Goal: Task Accomplishment & Management: Manage account settings

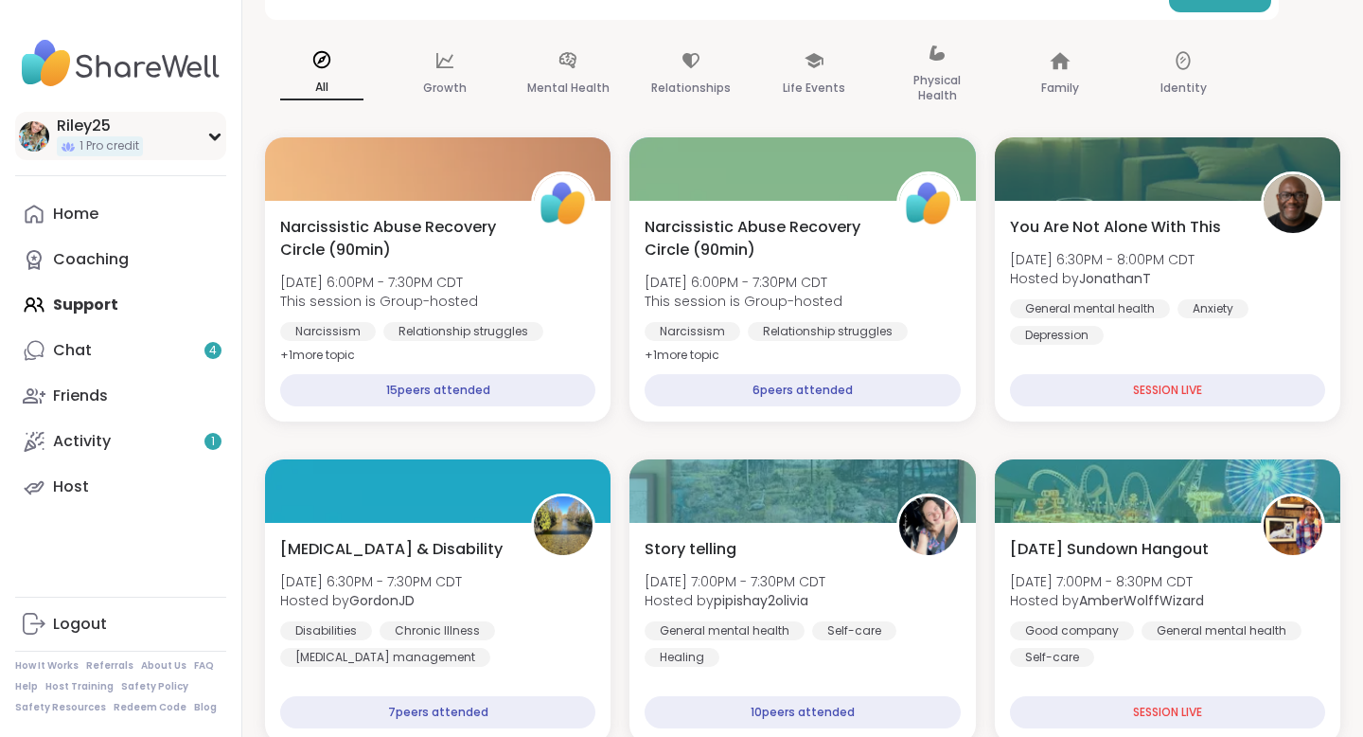
click at [128, 123] on div "Riley25" at bounding box center [100, 125] width 86 height 21
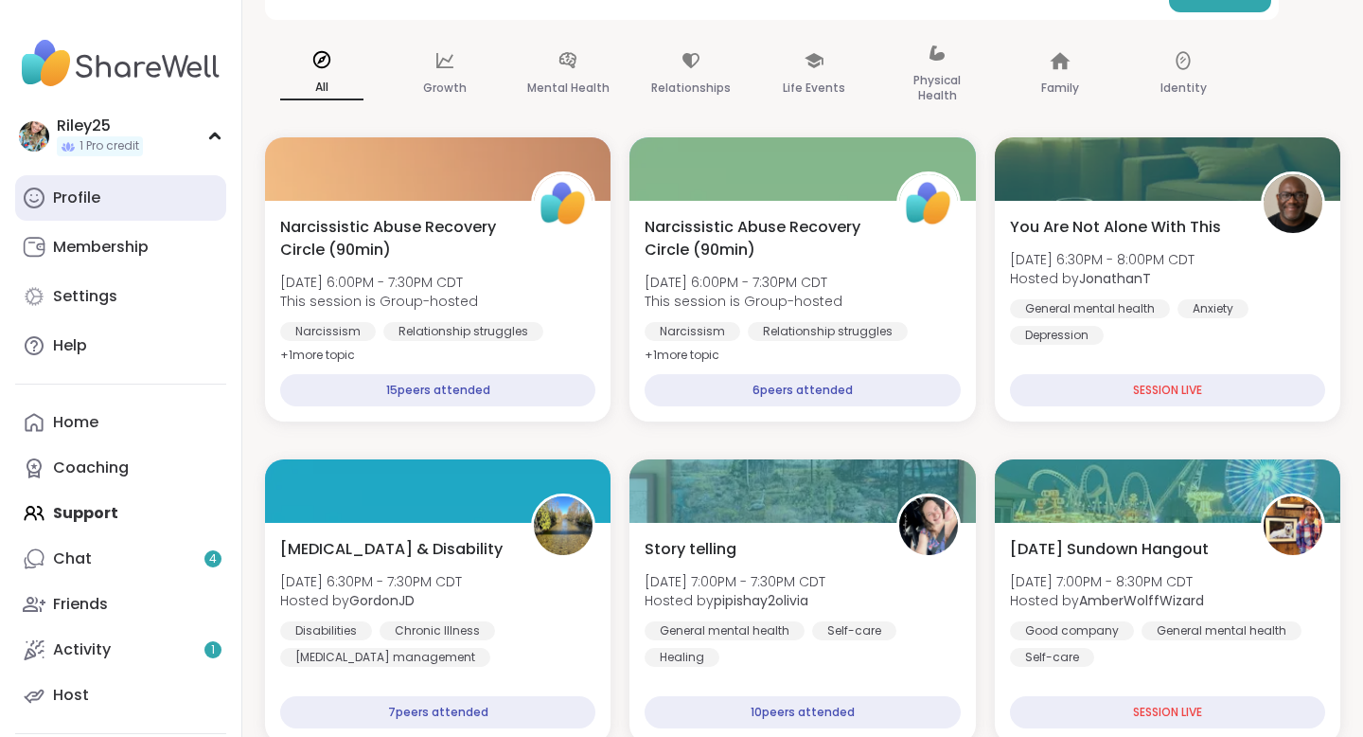
click at [129, 207] on link "Profile" at bounding box center [120, 197] width 211 height 45
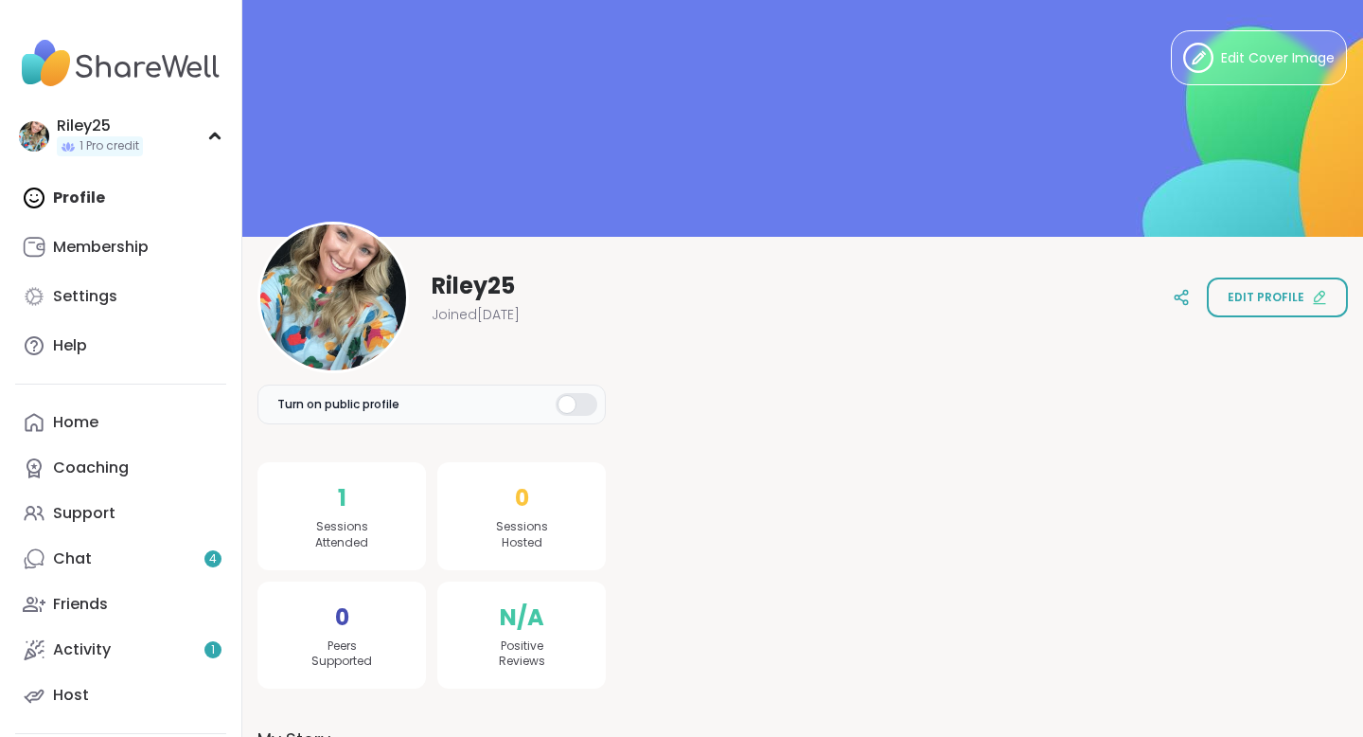
click at [357, 523] on span "Sessions Attended" at bounding box center [341, 535] width 53 height 32
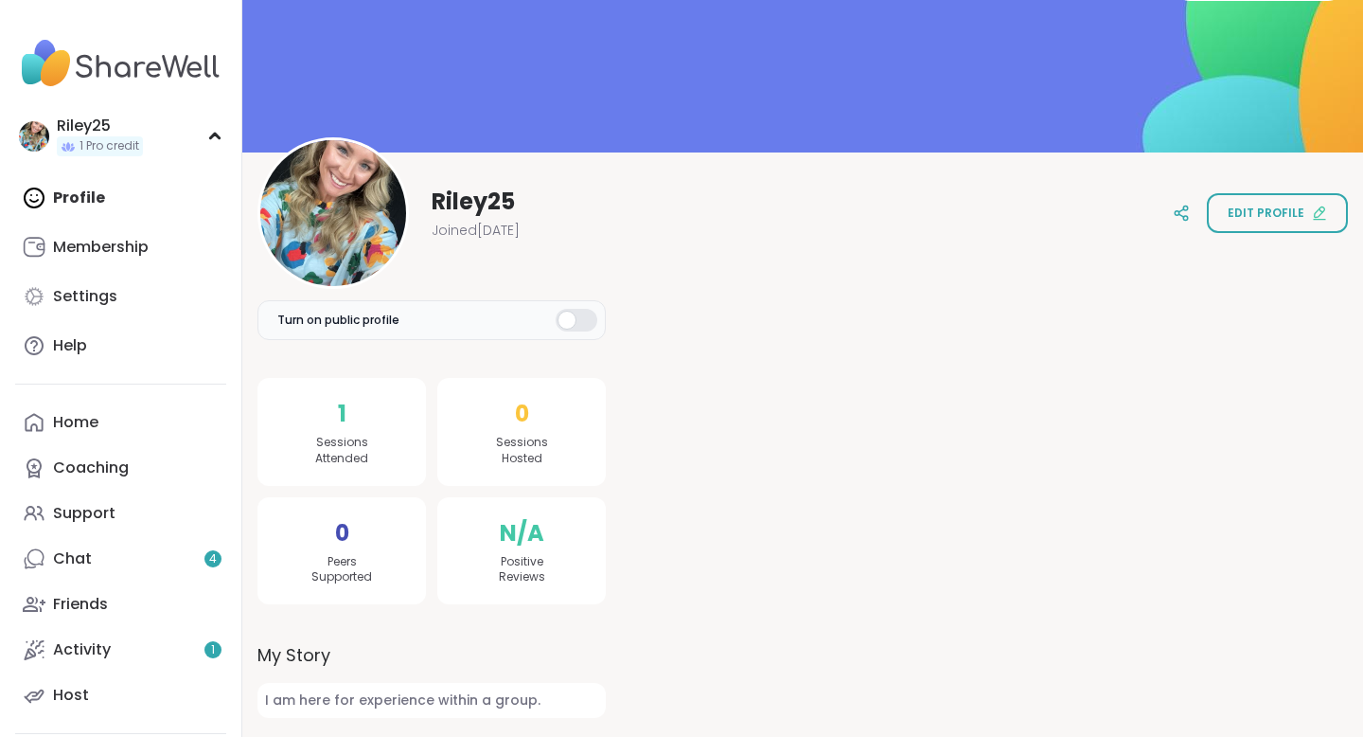
click at [338, 429] on span "1" at bounding box center [342, 414] width 9 height 34
click at [339, 457] on span "Sessions Attended" at bounding box center [341, 451] width 53 height 32
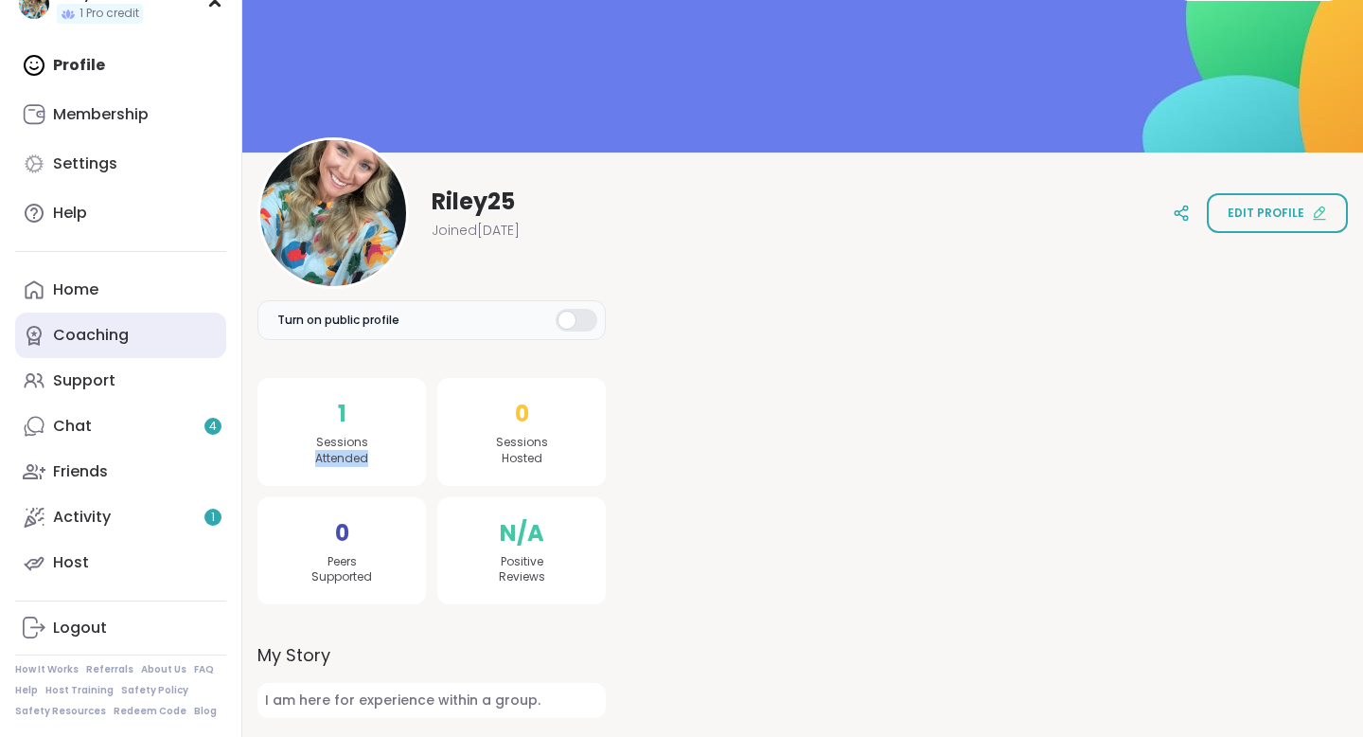
scroll to position [136, 0]
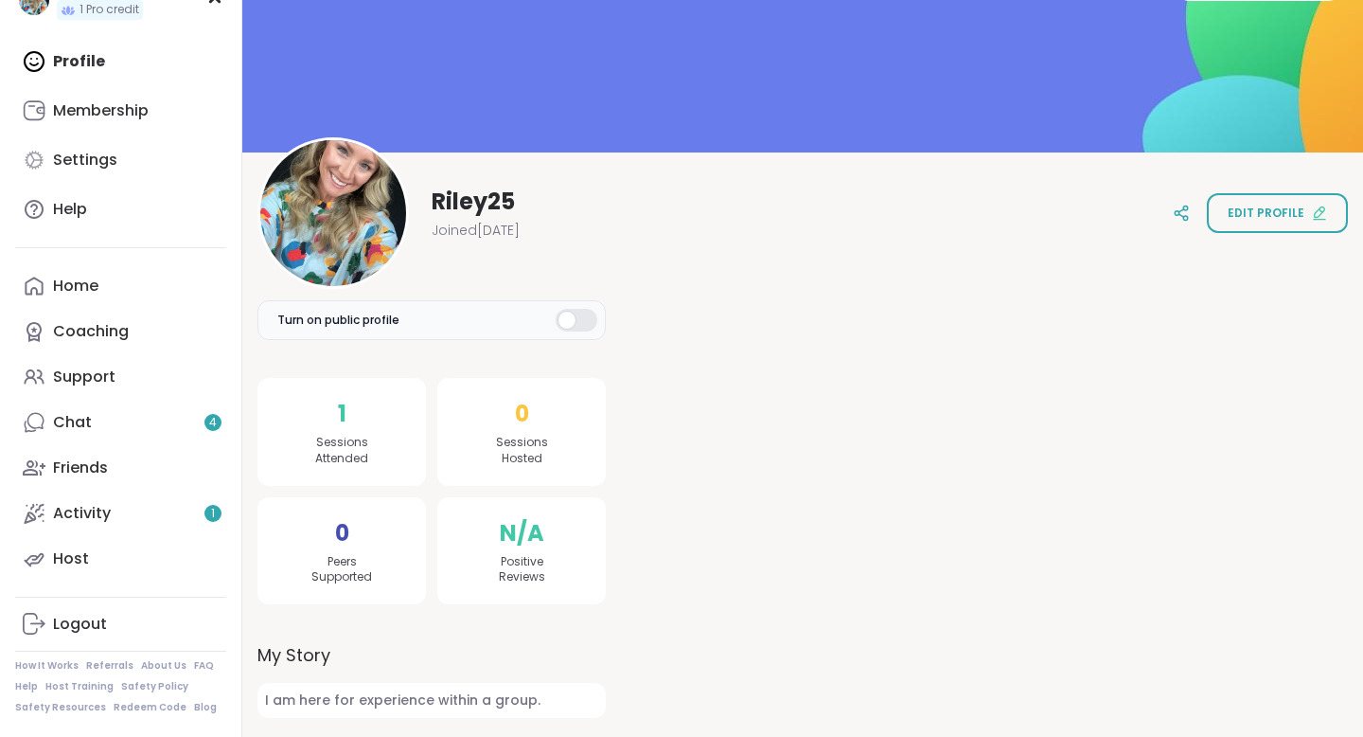
click at [572, 313] on div at bounding box center [577, 320] width 42 height 23
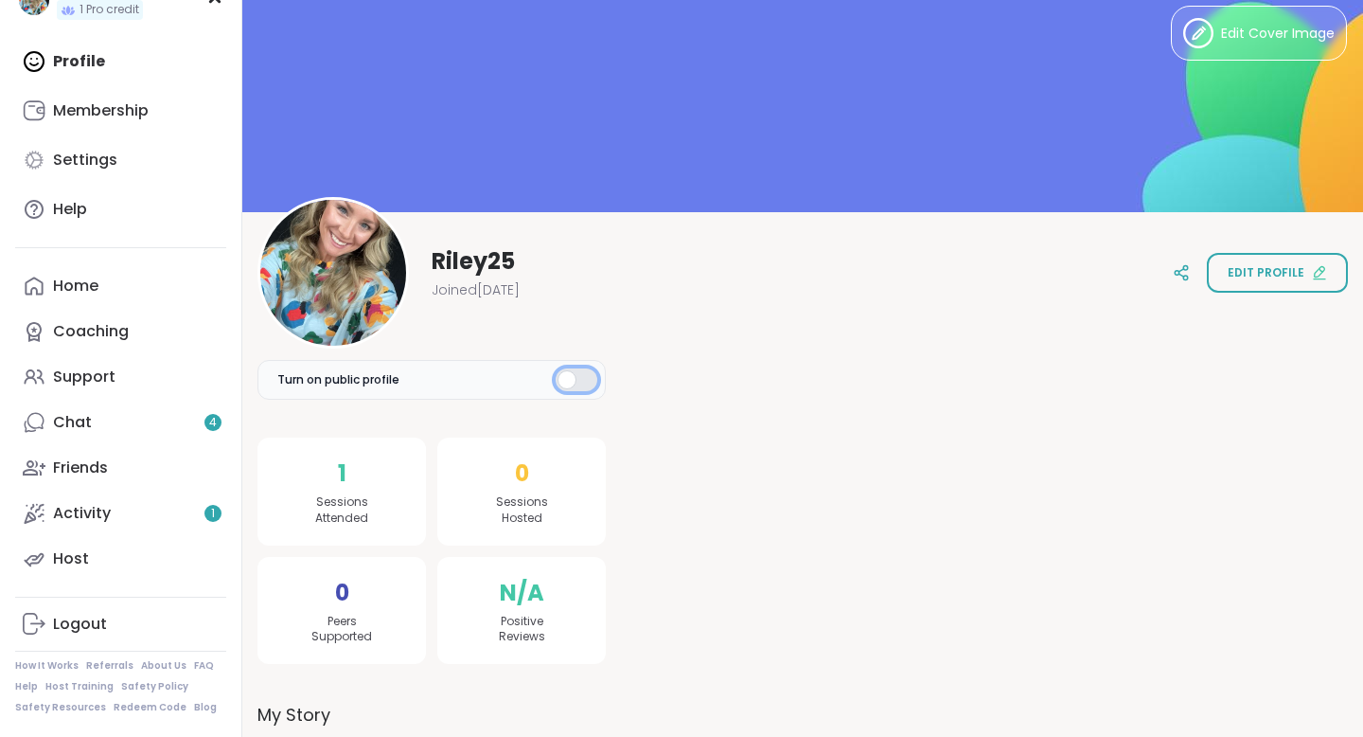
scroll to position [0, 0]
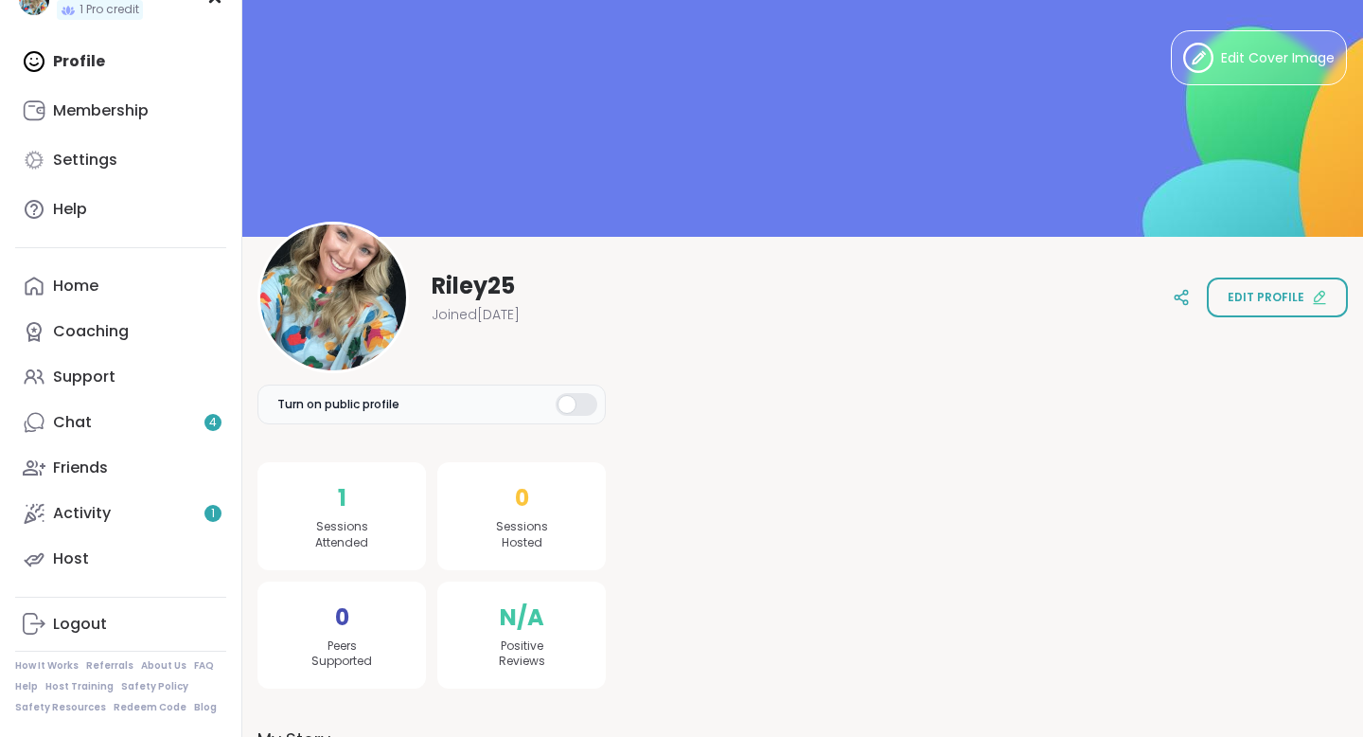
click at [149, 76] on div "Profile Membership Settings Help" at bounding box center [120, 135] width 211 height 193
click at [111, 116] on div "Membership" at bounding box center [101, 110] width 96 height 21
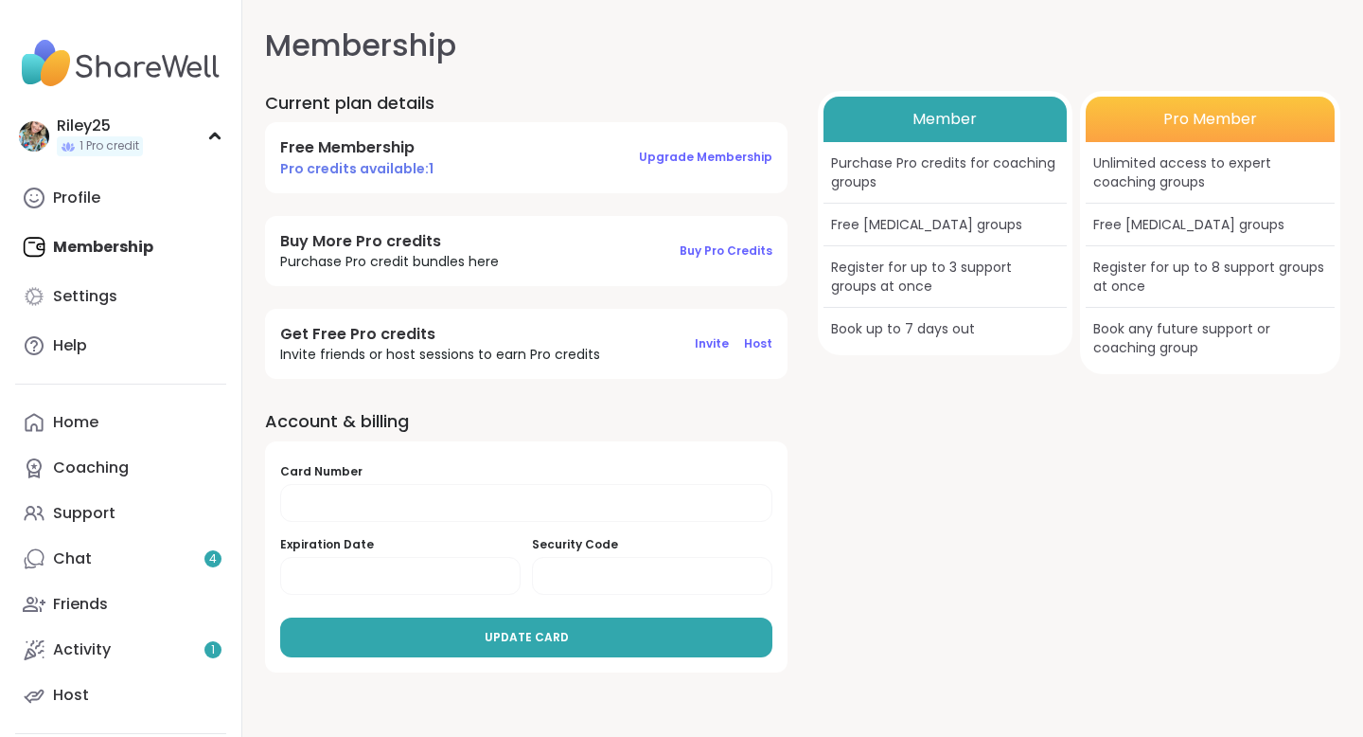
scroll to position [19, 0]
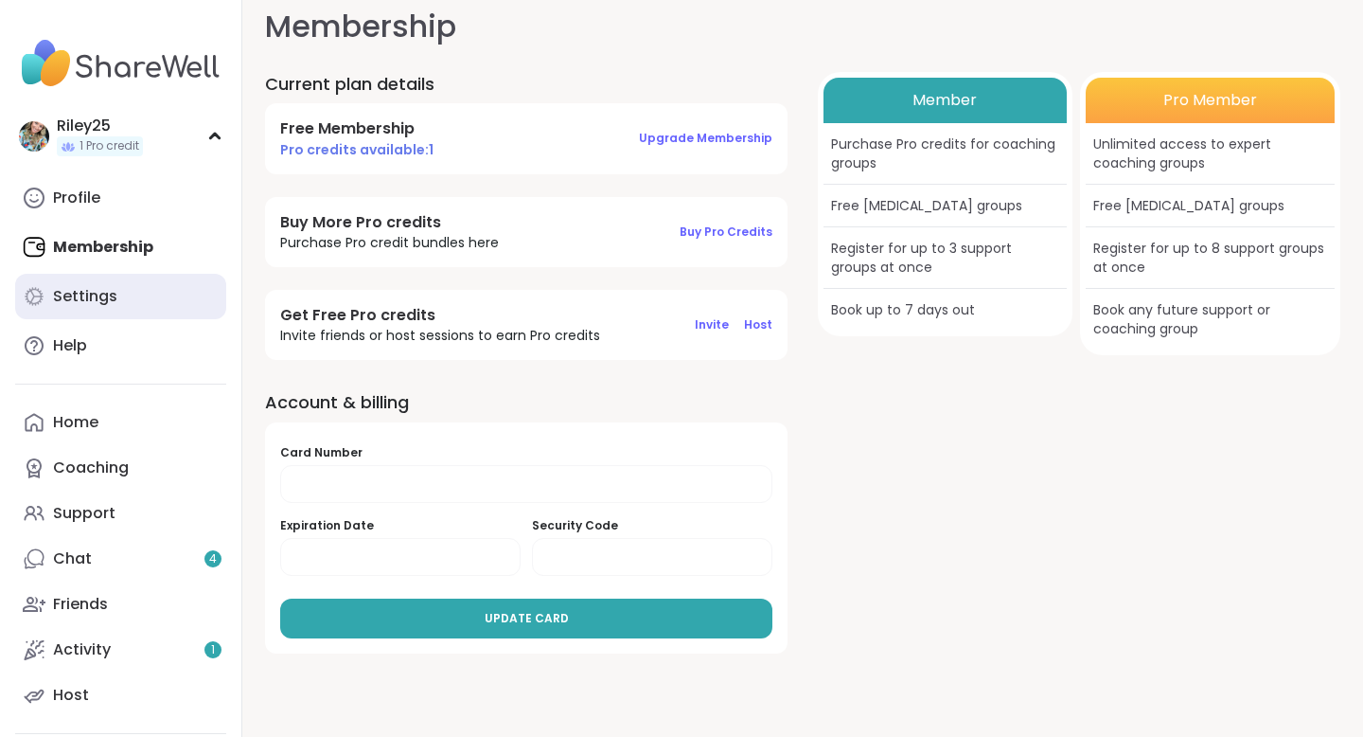
click at [113, 300] on div "Settings" at bounding box center [85, 296] width 64 height 21
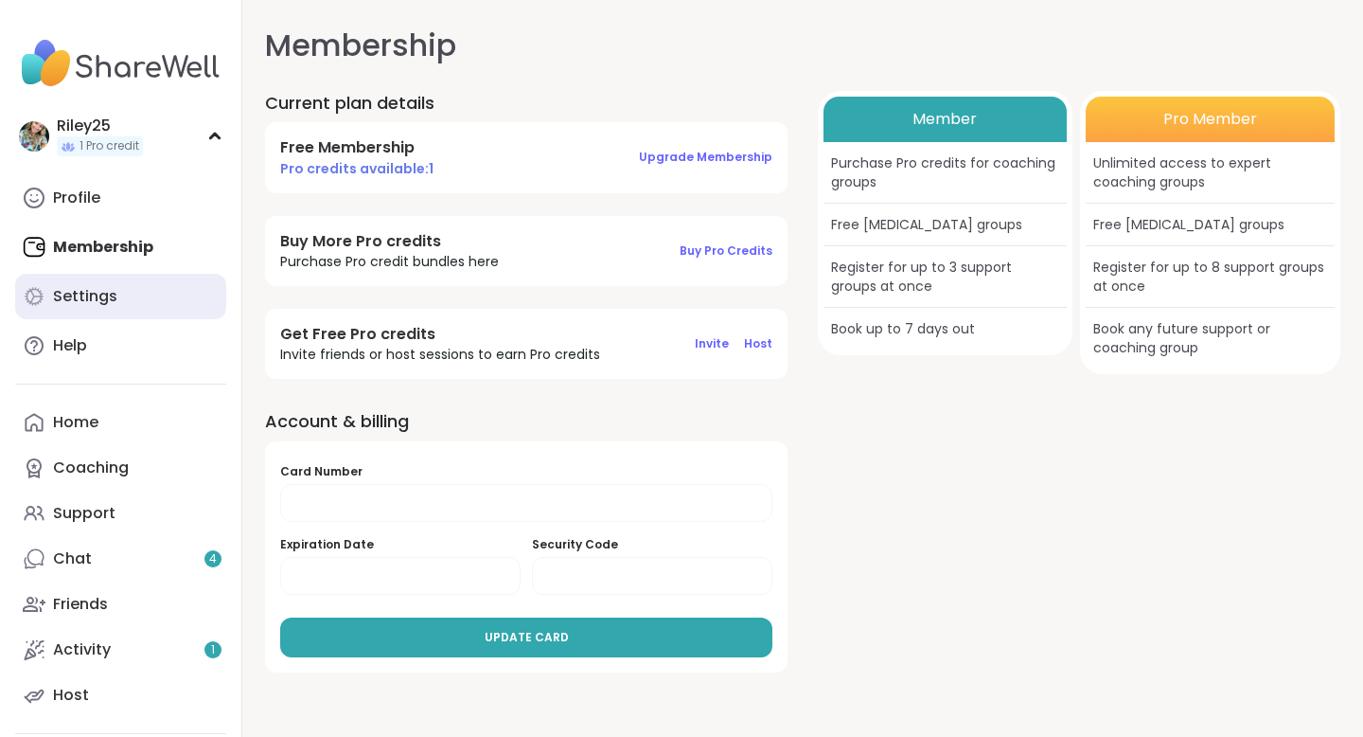
select select "**"
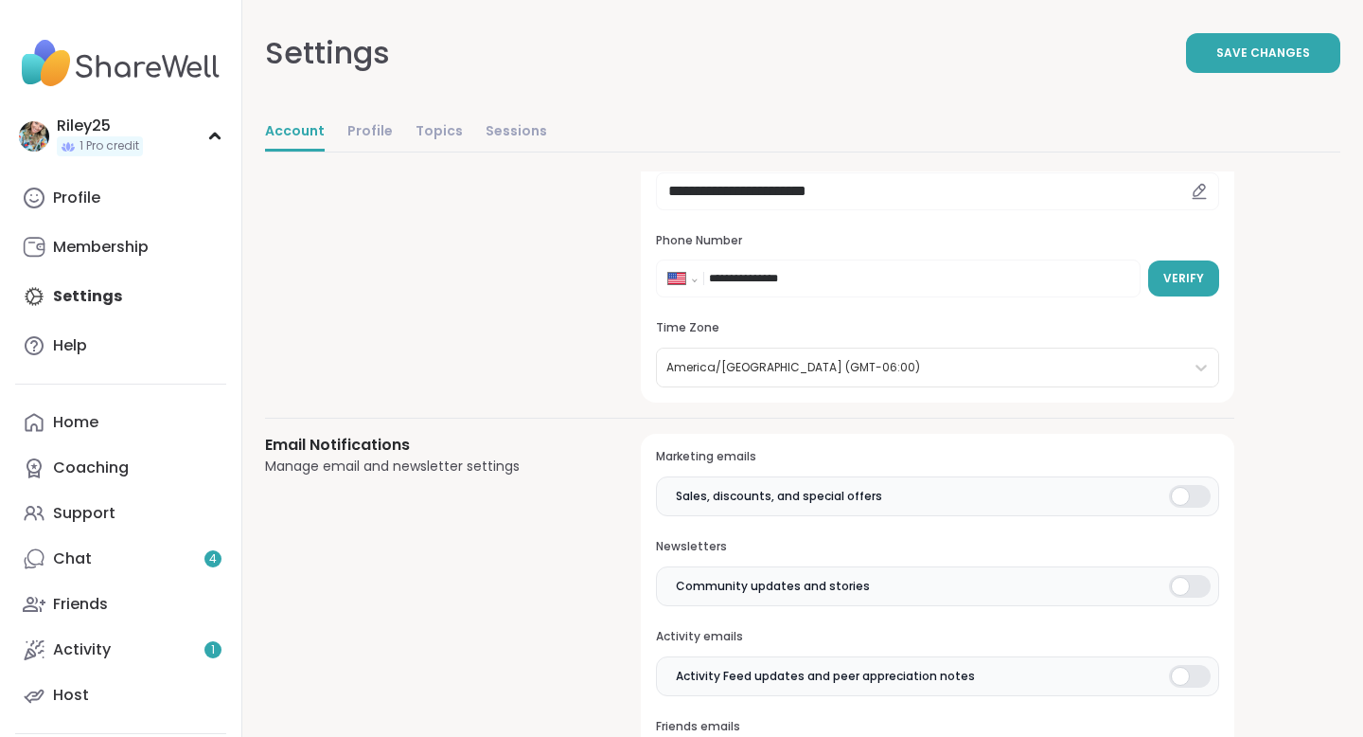
scroll to position [224, 0]
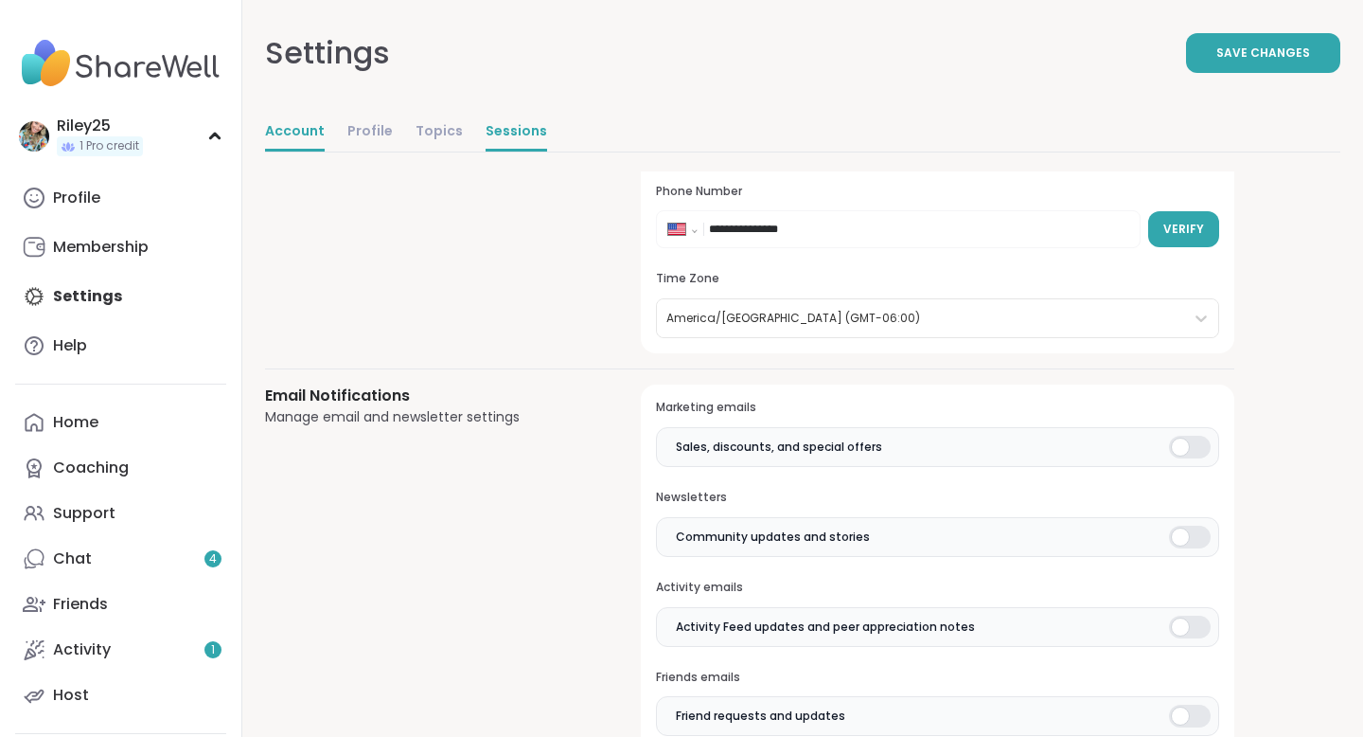
click at [504, 129] on link "Sessions" at bounding box center [517, 133] width 62 height 38
